Goal: Transaction & Acquisition: Book appointment/travel/reservation

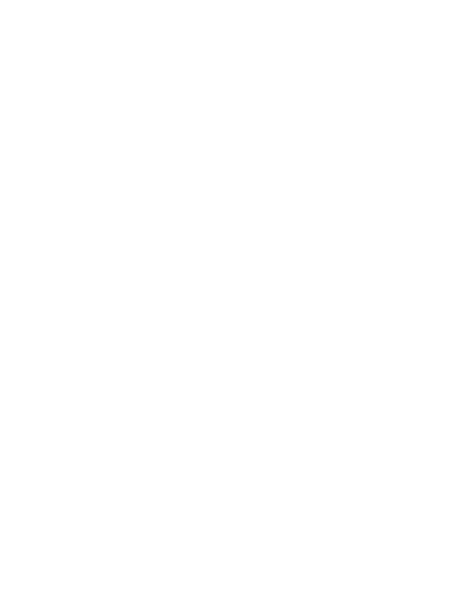
click at [71, 446] on div "Anreise" at bounding box center [44, 436] width 60 height 19
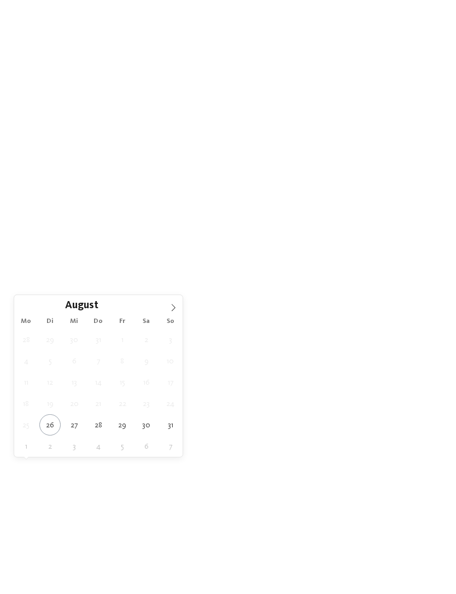
click at [165, 310] on span at bounding box center [173, 304] width 19 height 19
click at [167, 310] on span at bounding box center [173, 304] width 19 height 19
click at [168, 308] on span at bounding box center [173, 304] width 19 height 19
click at [170, 309] on icon at bounding box center [173, 308] width 8 height 8
type div "30.12.2025"
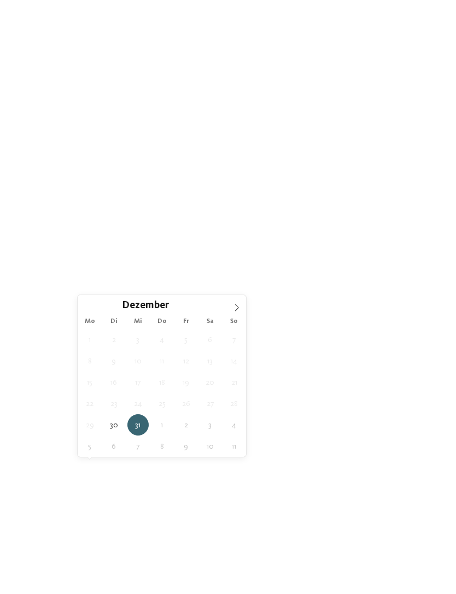
type div "02.01.2026"
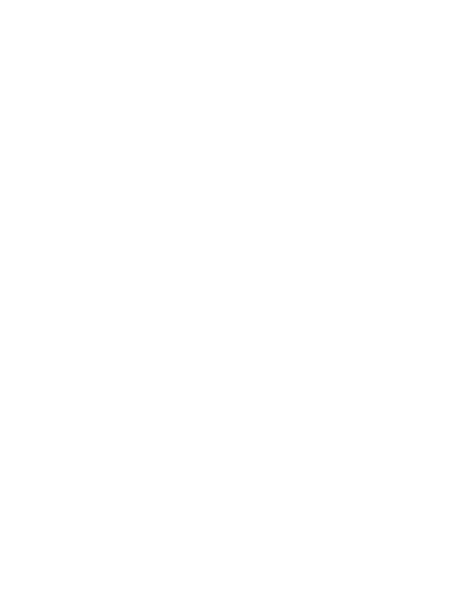
click at [191, 438] on div at bounding box center [195, 436] width 8 height 4
click at [316, 188] on icon at bounding box center [316, 197] width 24 height 19
click at [247, 396] on span "Meine Wünsche" at bounding box center [240, 393] width 43 height 8
click at [407, 55] on icon at bounding box center [403, 64] width 24 height 19
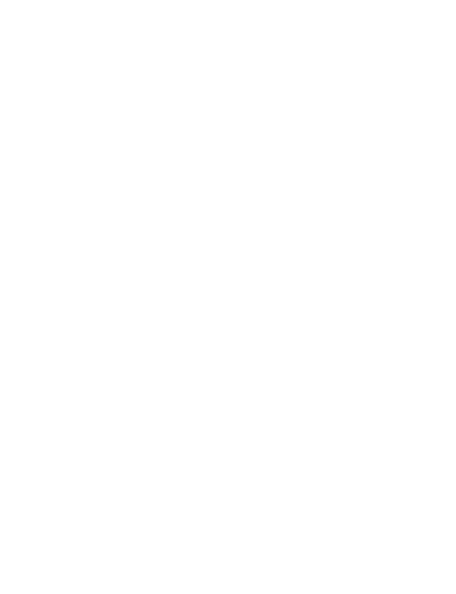
click at [368, 394] on icon at bounding box center [368, 392] width 4 height 4
click at [403, 177] on icon at bounding box center [403, 186] width 24 height 19
click at [412, 402] on link "Hotel finden" at bounding box center [412, 392] width 60 height 19
click at [341, 447] on div at bounding box center [333, 432] width 201 height 113
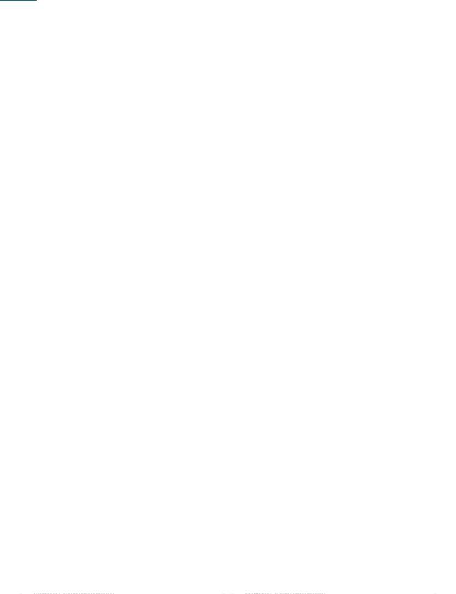
scroll to position [272, 0]
click at [324, 441] on div "Last Minute" at bounding box center [333, 422] width 201 height 113
click at [432, 184] on icon at bounding box center [435, 193] width 24 height 19
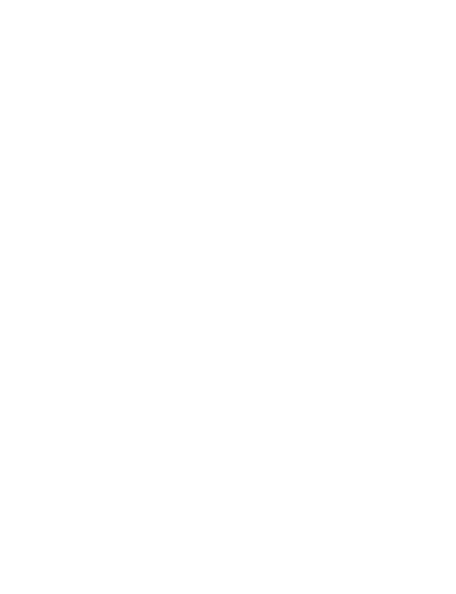
click at [268, 289] on span "Appartements" at bounding box center [256, 292] width 49 height 7
click at [201, 289] on span "Suiten" at bounding box center [197, 292] width 22 height 7
click at [263, 289] on span "Appartements" at bounding box center [256, 292] width 49 height 7
click at [433, 361] on icon at bounding box center [434, 373] width 30 height 25
click at [198, 283] on div "Suiten" at bounding box center [197, 292] width 55 height 19
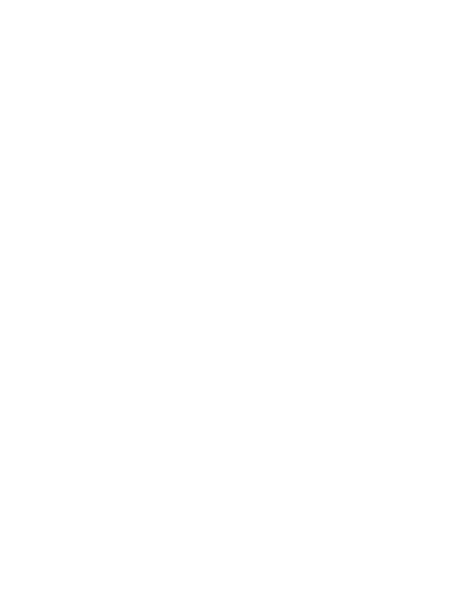
click at [266, 289] on span "Appartements" at bounding box center [256, 292] width 49 height 7
click at [259, 283] on div "Appartements" at bounding box center [257, 292] width 60 height 19
click at [200, 289] on span "Suiten" at bounding box center [197, 292] width 22 height 7
click at [265, 289] on span "Appartements" at bounding box center [256, 292] width 49 height 7
click at [435, 361] on icon at bounding box center [434, 373] width 30 height 25
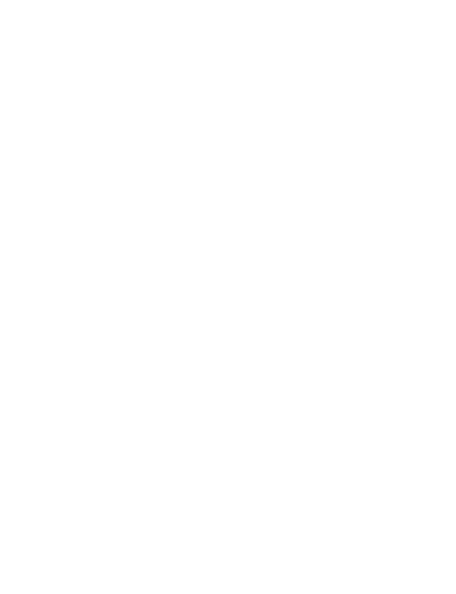
click at [434, 361] on icon at bounding box center [434, 373] width 30 height 25
click at [430, 361] on icon at bounding box center [434, 373] width 30 height 25
click at [265, 224] on div "Appartements" at bounding box center [259, 220] width 60 height 19
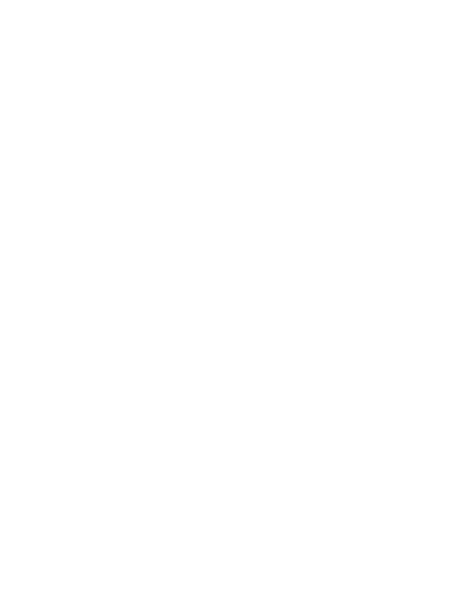
click at [436, 303] on icon at bounding box center [434, 302] width 30 height 25
click at [212, 211] on div "Doppelzimmer" at bounding box center [197, 220] width 59 height 19
click at [267, 211] on div "Appartements" at bounding box center [259, 220] width 60 height 19
click at [437, 298] on icon at bounding box center [434, 302] width 30 height 25
click at [210, 218] on span "Doppelzimmer" at bounding box center [197, 221] width 48 height 7
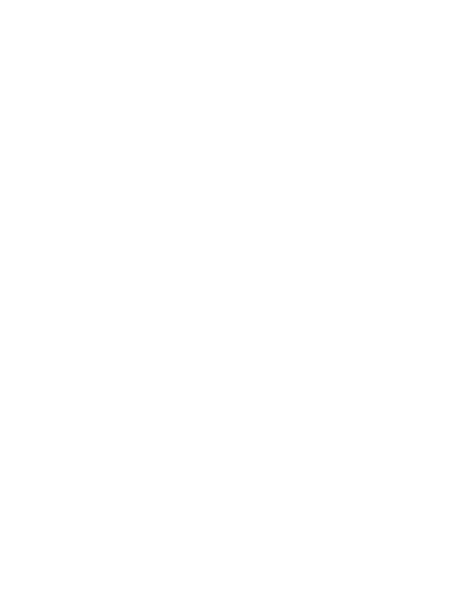
click at [432, 313] on icon at bounding box center [434, 309] width 30 height 25
click at [266, 218] on span "Appartements" at bounding box center [259, 221] width 49 height 7
click at [202, 218] on span "Doppelzimmer" at bounding box center [197, 221] width 48 height 7
click at [263, 218] on span "Appartements" at bounding box center [259, 221] width 49 height 7
click at [435, 298] on icon at bounding box center [434, 302] width 30 height 25
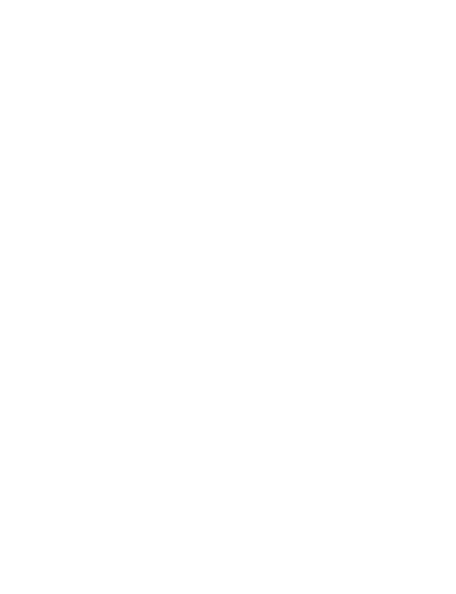
click at [197, 220] on span "Doppelzimmer" at bounding box center [197, 221] width 48 height 7
click at [433, 308] on icon at bounding box center [434, 309] width 30 height 25
click at [260, 218] on span "Appartements" at bounding box center [259, 221] width 49 height 7
click at [441, 297] on icon at bounding box center [434, 302] width 30 height 25
click at [431, 299] on icon at bounding box center [434, 302] width 30 height 25
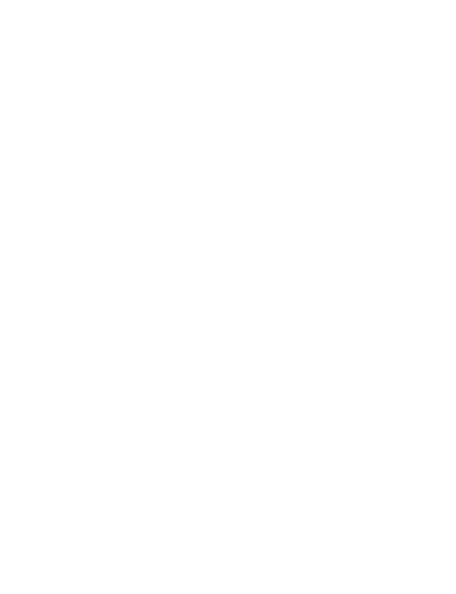
click at [427, 300] on icon at bounding box center [434, 302] width 30 height 25
click at [434, 294] on icon at bounding box center [434, 302] width 30 height 25
click at [436, 300] on icon at bounding box center [434, 302] width 30 height 25
click at [433, 300] on icon at bounding box center [434, 302] width 30 height 25
click at [30, 304] on icon at bounding box center [22, 302] width 30 height 25
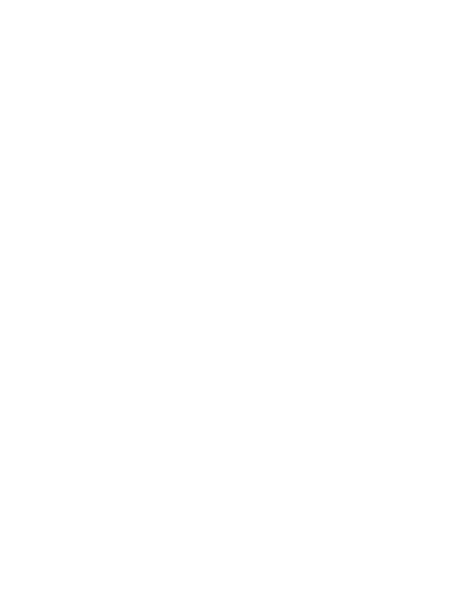
click at [30, 298] on icon at bounding box center [22, 302] width 30 height 25
click at [432, 295] on icon at bounding box center [434, 302] width 30 height 25
click at [28, 302] on icon at bounding box center [22, 302] width 30 height 25
click at [31, 300] on icon at bounding box center [22, 302] width 30 height 25
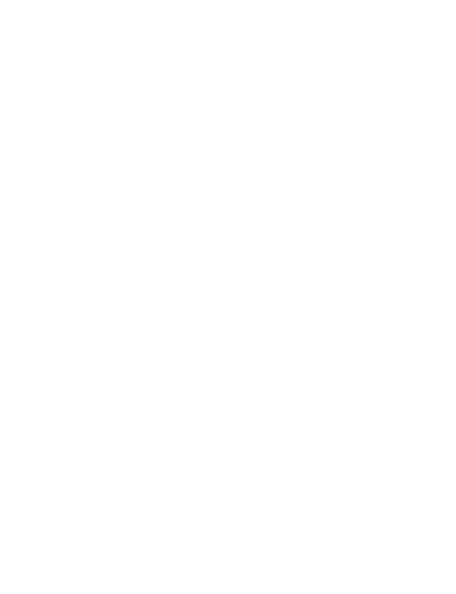
click at [78, 405] on link "weiterlesen" at bounding box center [67, 404] width 90 height 22
click at [441, 272] on icon at bounding box center [434, 278] width 30 height 25
click at [435, 279] on icon at bounding box center [434, 278] width 30 height 25
click at [435, 281] on icon at bounding box center [434, 288] width 30 height 25
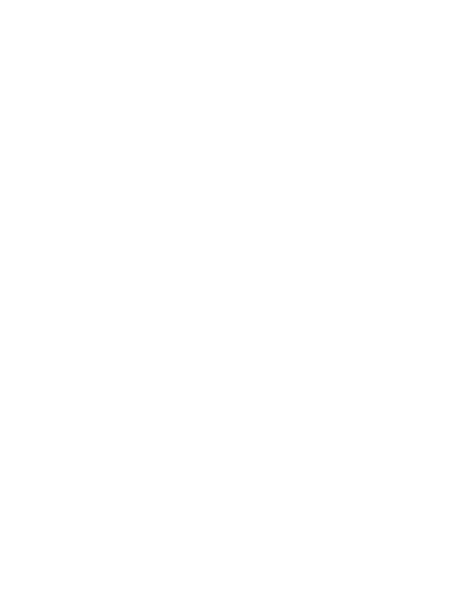
click at [435, 282] on icon at bounding box center [434, 288] width 30 height 25
click at [432, 272] on icon at bounding box center [434, 278] width 30 height 25
click at [426, 270] on icon at bounding box center [434, 278] width 30 height 25
click at [431, 280] on icon at bounding box center [434, 278] width 30 height 25
click at [430, 268] on icon at bounding box center [434, 278] width 30 height 25
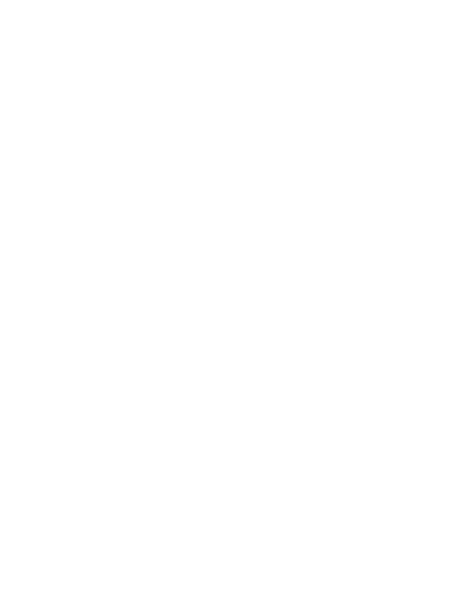
click at [433, 275] on icon at bounding box center [434, 278] width 30 height 25
click at [433, 274] on icon at bounding box center [434, 278] width 30 height 25
click at [434, 267] on icon at bounding box center [434, 271] width 30 height 25
click at [433, 268] on icon at bounding box center [434, 271] width 30 height 25
click at [26, 267] on icon at bounding box center [22, 278] width 30 height 25
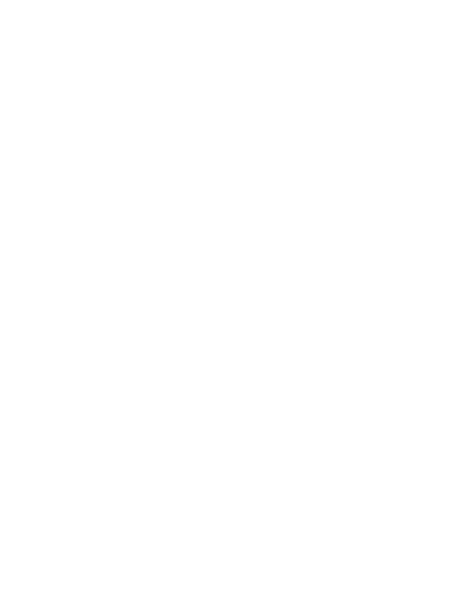
click at [24, 264] on icon at bounding box center [22, 271] width 30 height 25
click at [439, 263] on icon at bounding box center [434, 271] width 30 height 25
click at [31, 273] on icon at bounding box center [22, 271] width 30 height 25
click at [30, 263] on icon at bounding box center [22, 271] width 30 height 25
click at [22, 275] on icon at bounding box center [22, 278] width 30 height 25
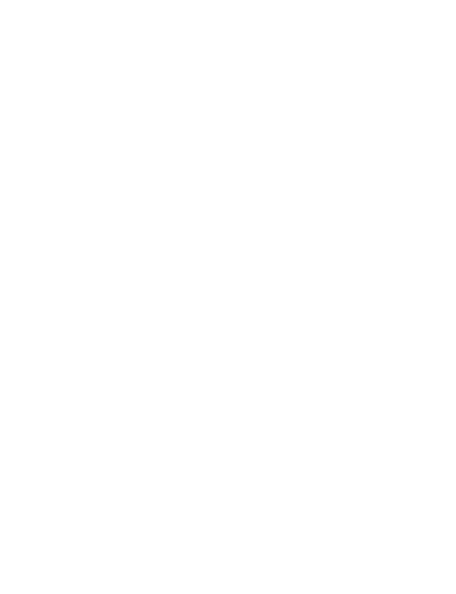
scroll to position [3179, 0]
click at [376, 439] on button "Schließen" at bounding box center [378, 441] width 26 height 26
click at [179, 337] on span "Angebote" at bounding box center [175, 342] width 91 height 11
